Goal: Task Accomplishment & Management: Complete application form

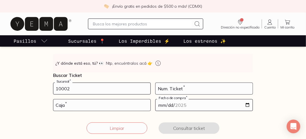
type input "10002"
click at [193, 88] on input "number" at bounding box center [204, 88] width 97 height 11
type input "64"
click at [105, 103] on input "number" at bounding box center [101, 104] width 97 height 11
type input "01"
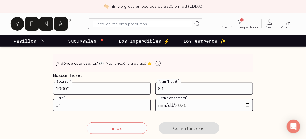
click at [163, 106] on input "date" at bounding box center [204, 104] width 97 height 11
type input "[DATE]"
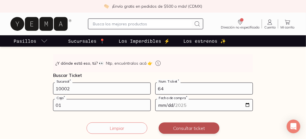
click at [178, 126] on button "Consultar ticket" at bounding box center [189, 127] width 61 height 11
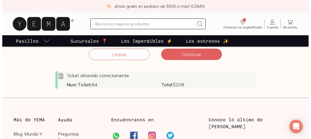
scroll to position [165, 0]
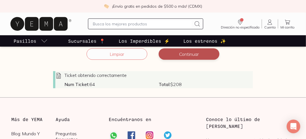
click at [190, 55] on button "Continuar" at bounding box center [189, 53] width 61 height 11
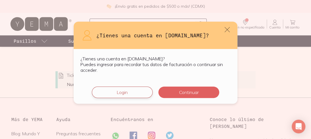
click at [136, 92] on button "Login" at bounding box center [122, 91] width 61 height 11
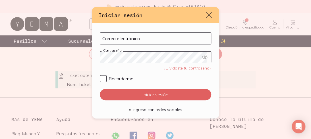
click at [207, 13] on icon "default" at bounding box center [209, 15] width 8 height 8
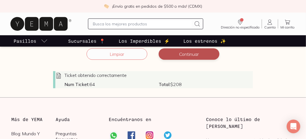
click at [184, 54] on button "Continuar" at bounding box center [189, 53] width 61 height 11
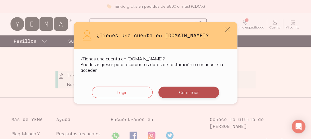
click at [185, 89] on button "Continuar" at bounding box center [188, 91] width 61 height 11
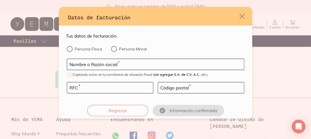
click at [81, 48] on p "Persona Física" at bounding box center [88, 48] width 27 height 5
click at [71, 48] on input "Persona Física" at bounding box center [69, 48] width 5 height 5
radio input "true"
click at [87, 63] on input "default" at bounding box center [155, 64] width 177 height 11
type input "[PERSON_NAME]"
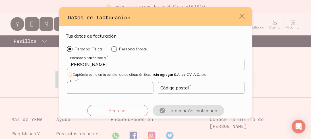
type input "GACG930326HK1"
type input "13278"
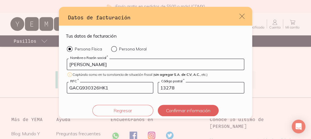
scroll to position [5, 0]
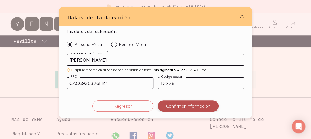
click at [179, 104] on button "Confirmar información" at bounding box center [188, 105] width 61 height 11
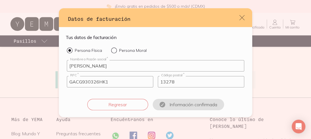
scroll to position [0, 0]
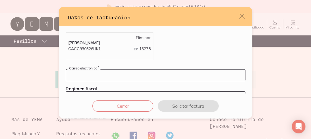
click at [112, 73] on input "default" at bounding box center [155, 74] width 179 height 11
type input "[PERSON_NAME][EMAIL_ADDRESS][DOMAIN_NAME]"
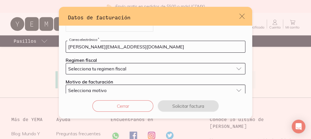
scroll to position [41, 0]
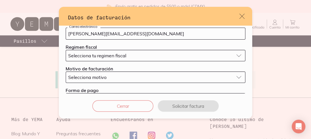
click at [126, 57] on span "Selecciona tu regimen fiscal" at bounding box center [97, 56] width 58 height 6
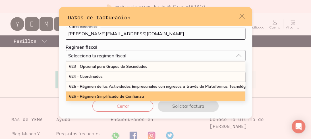
scroll to position [152, 0]
click at [131, 93] on span "626 - Régimen Simplificado de Confianza" at bounding box center [106, 95] width 75 height 5
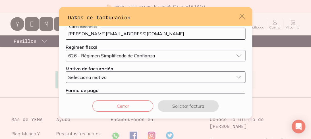
click at [132, 77] on div "Selecciona motivo" at bounding box center [150, 77] width 165 height 6
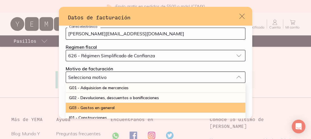
click at [124, 105] on div "G03 - Gastos en general" at bounding box center [156, 108] width 180 height 10
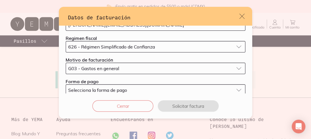
scroll to position [59, 0]
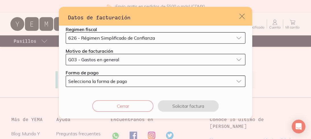
click at [140, 80] on div "Selecciona la forma de pago" at bounding box center [150, 81] width 165 height 6
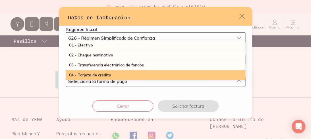
click at [113, 74] on div "04 - Tarjeta de crédito" at bounding box center [156, 75] width 180 height 10
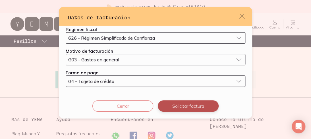
click at [178, 103] on button "Solicitar factura" at bounding box center [188, 105] width 61 height 11
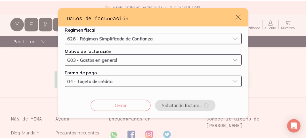
scroll to position [0, 0]
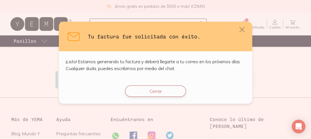
click at [162, 93] on button "Cerrar" at bounding box center [155, 90] width 61 height 11
